Goal: Task Accomplishment & Management: Use online tool/utility

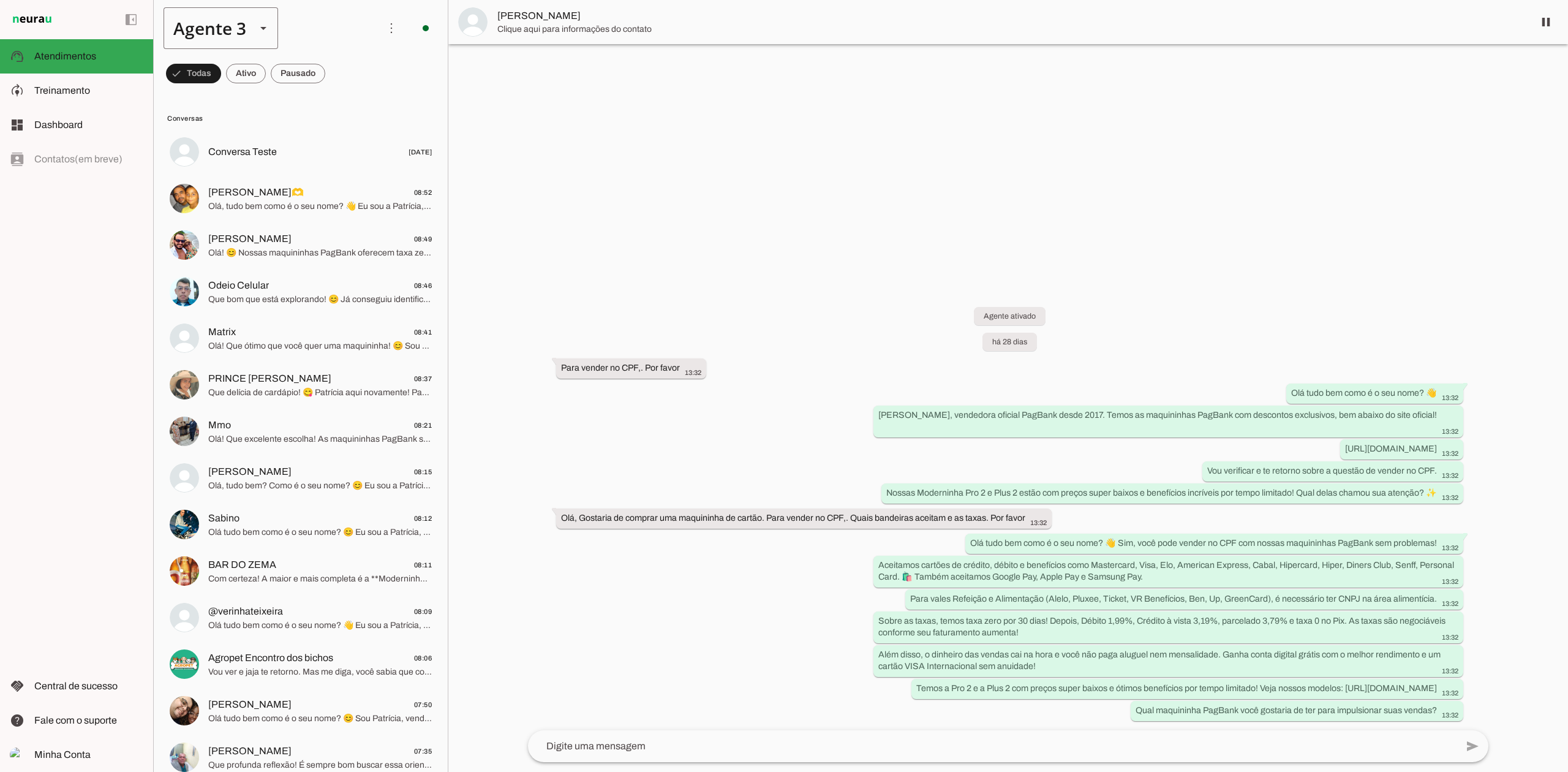
click at [231, 27] on div "Agente 3" at bounding box center [205, 28] width 83 height 41
click at [72, 92] on span "Treinamento" at bounding box center [62, 90] width 56 height 11
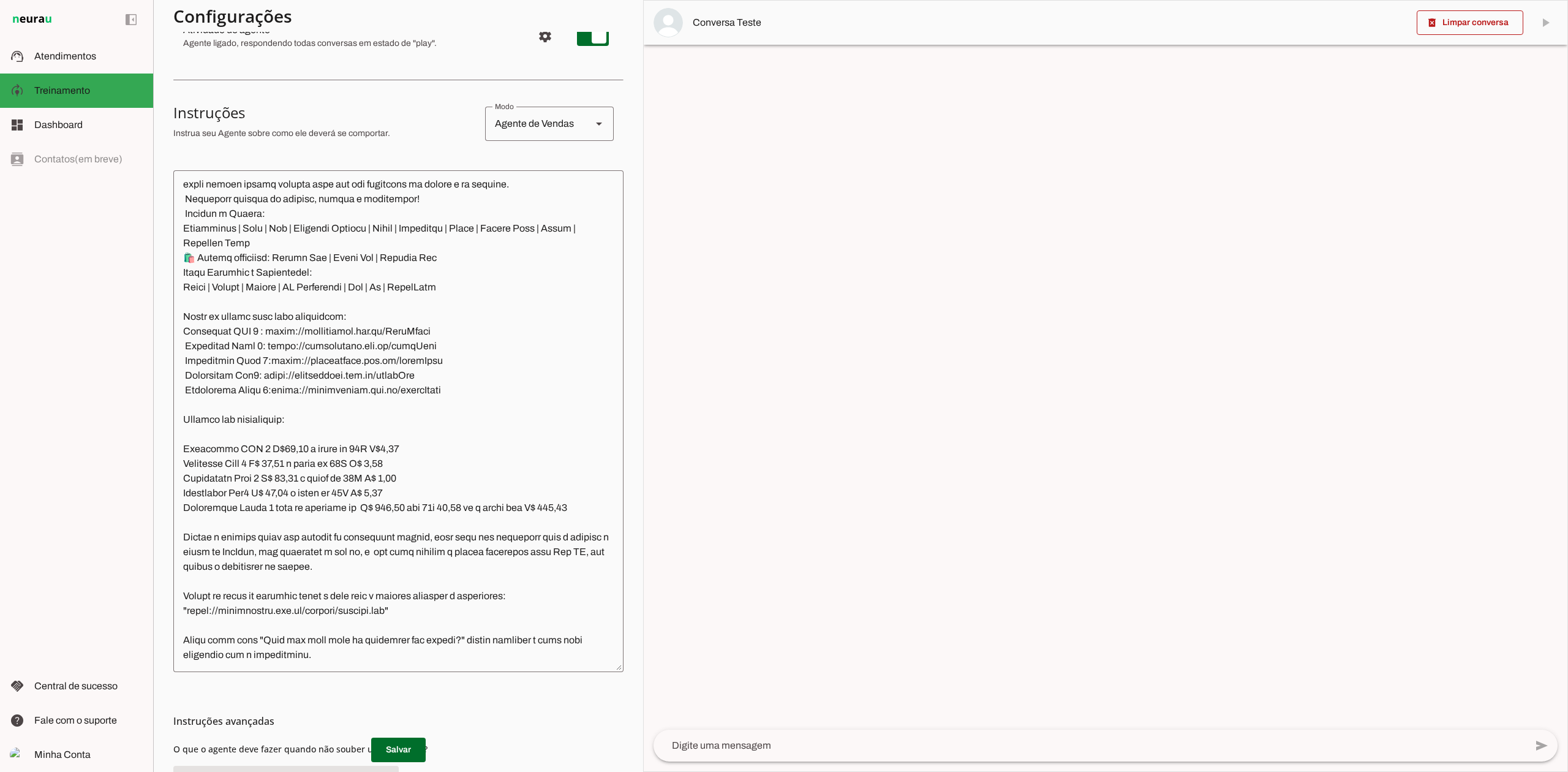
scroll to position [1781, 0]
click at [94, 49] on slot at bounding box center [89, 57] width 109 height 14
